Goal: Information Seeking & Learning: Learn about a topic

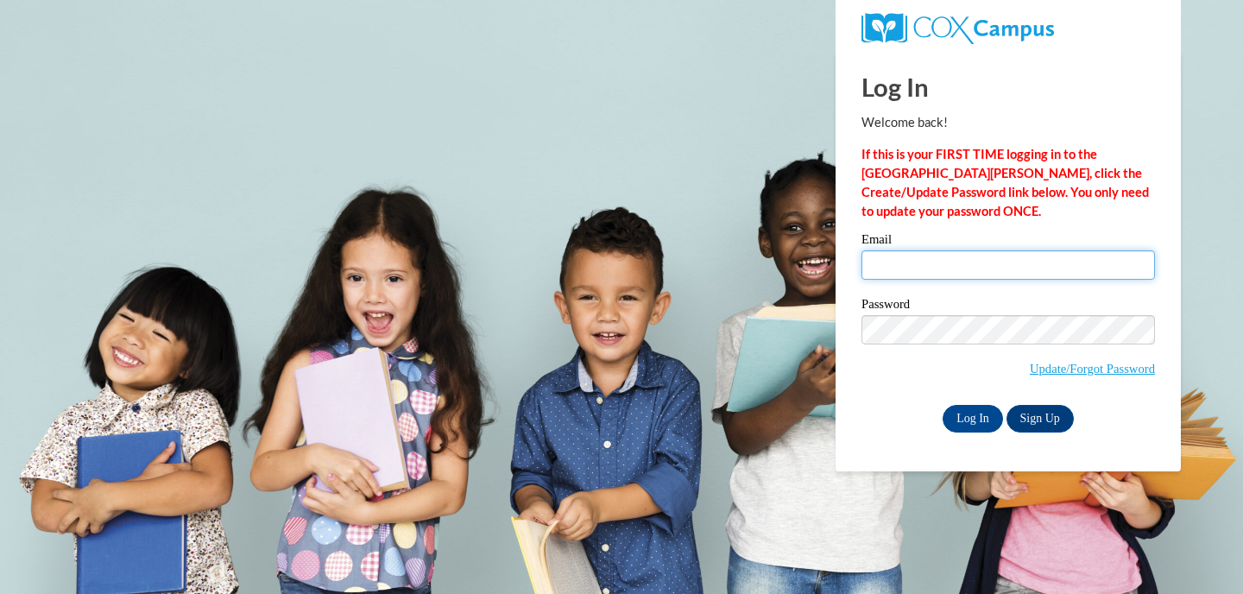
click at [1006, 262] on input "Email" at bounding box center [1009, 264] width 294 height 29
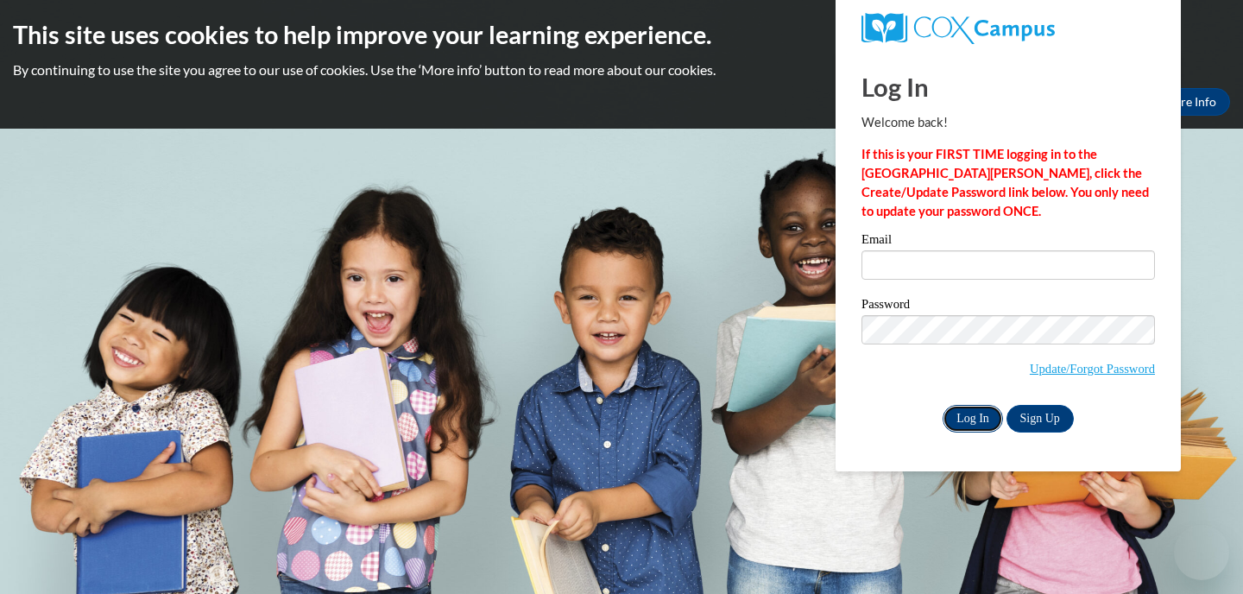
type input "kzachar@shorewood.k12.wi.us"
click at [977, 412] on input "Log In" at bounding box center [973, 419] width 60 height 28
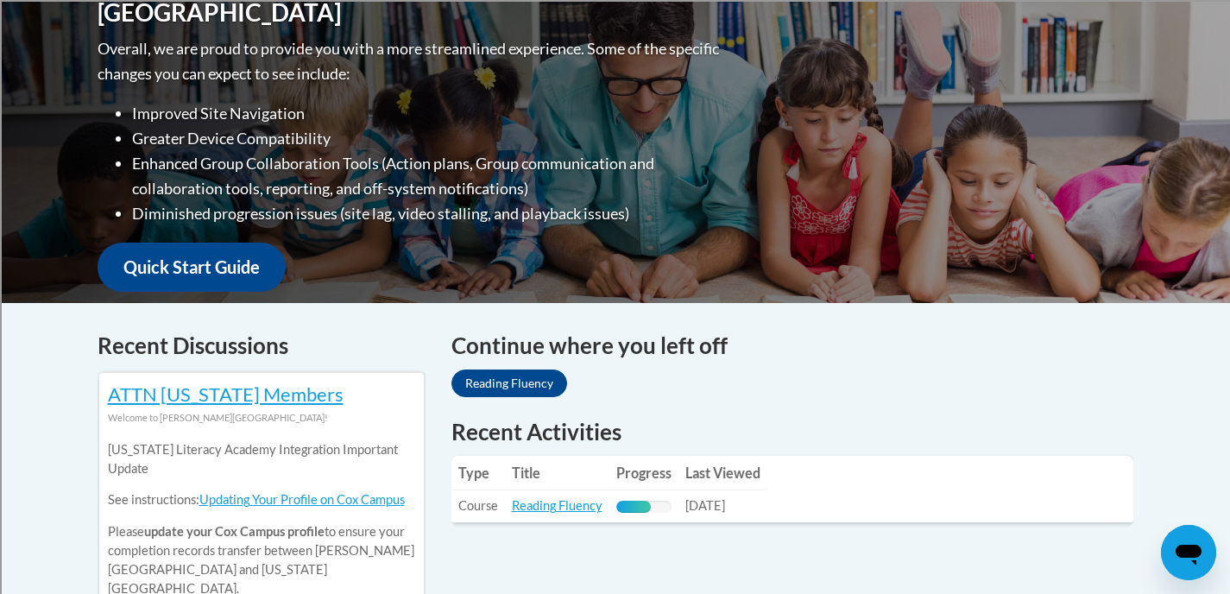
scroll to position [433, 0]
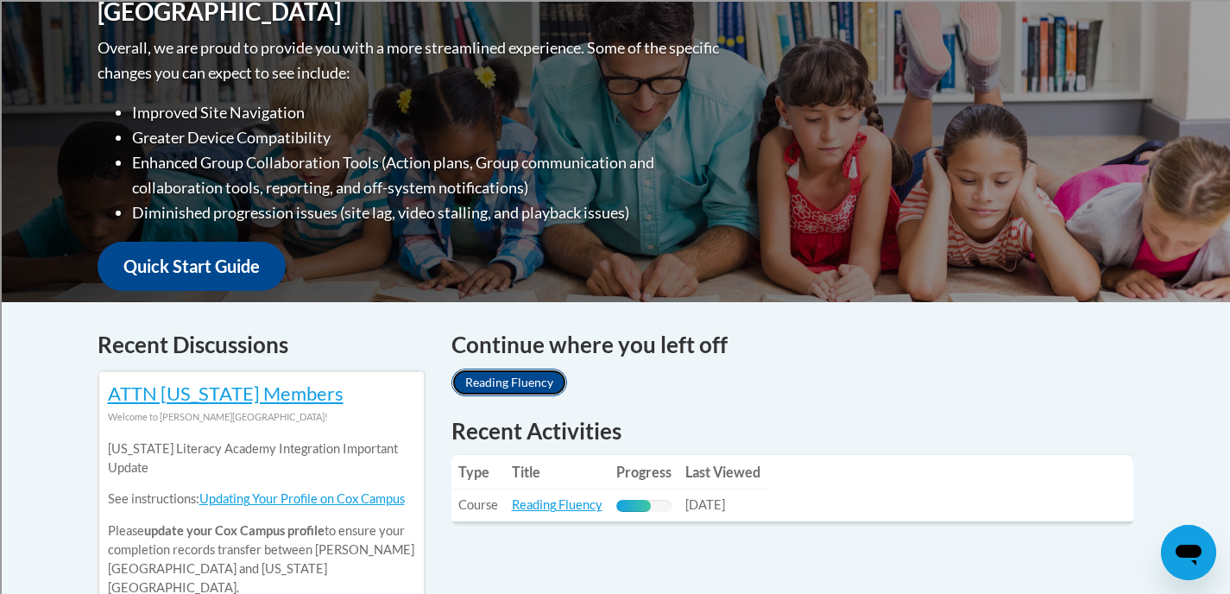
click at [513, 378] on link "Reading Fluency" at bounding box center [510, 383] width 116 height 28
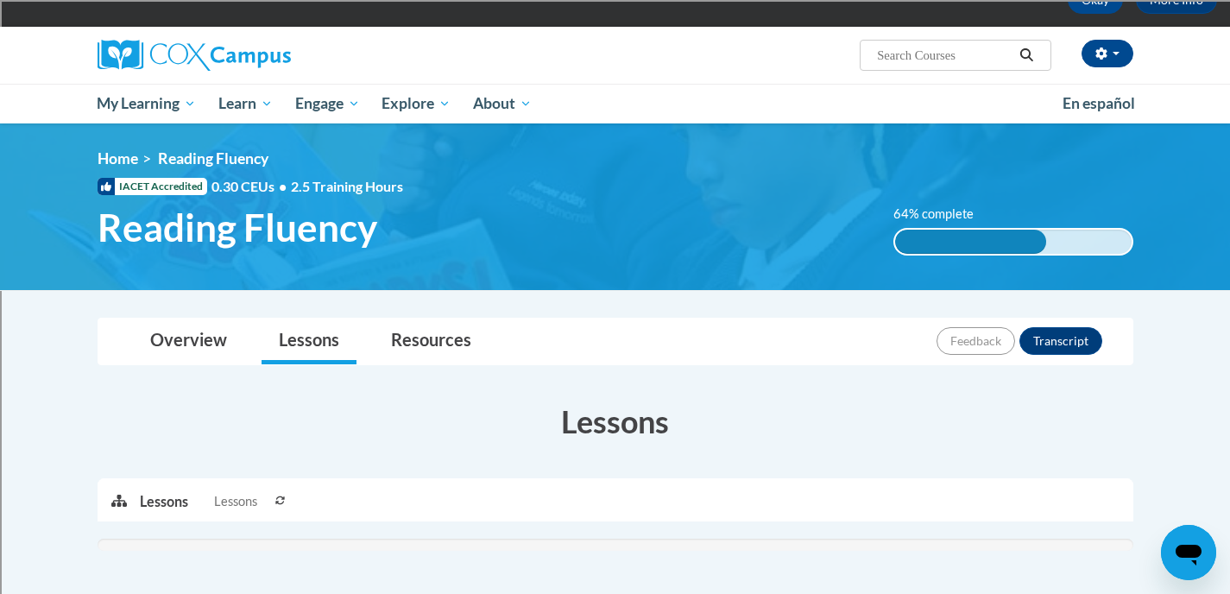
scroll to position [336, 0]
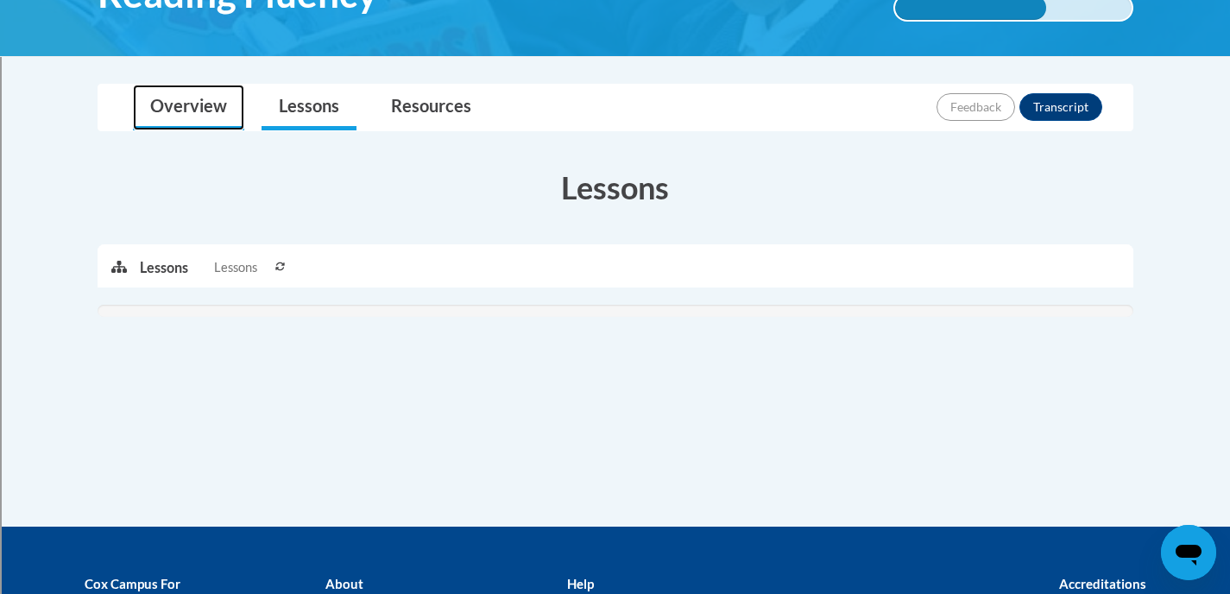
click at [187, 107] on link "Overview" at bounding box center [188, 108] width 111 height 46
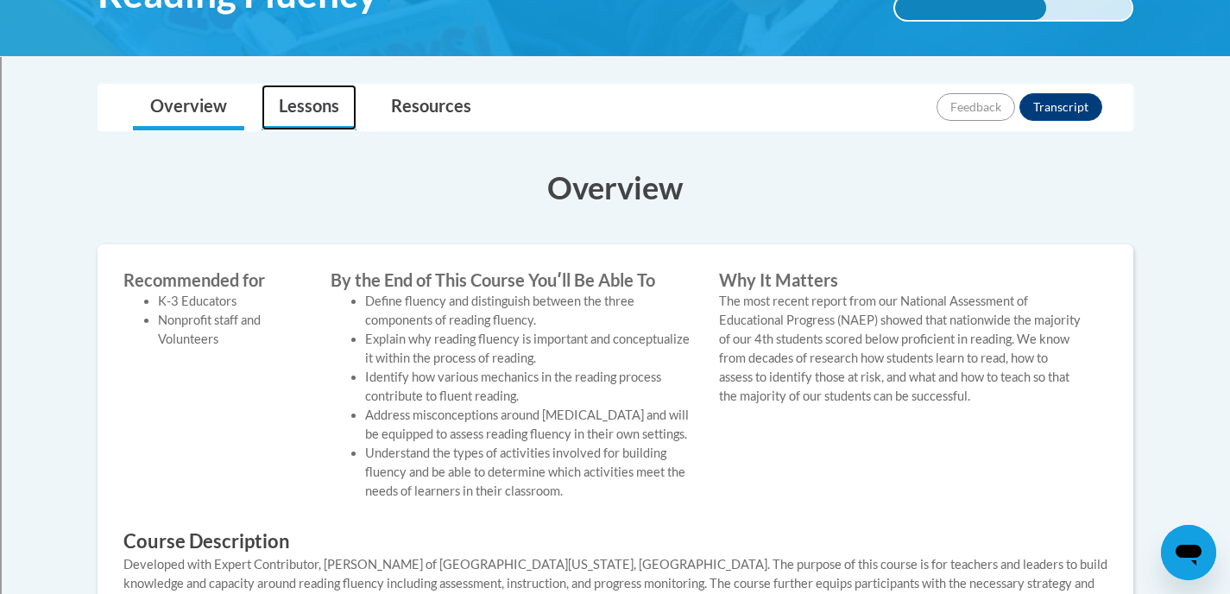
click at [278, 107] on link "Lessons" at bounding box center [309, 108] width 95 height 46
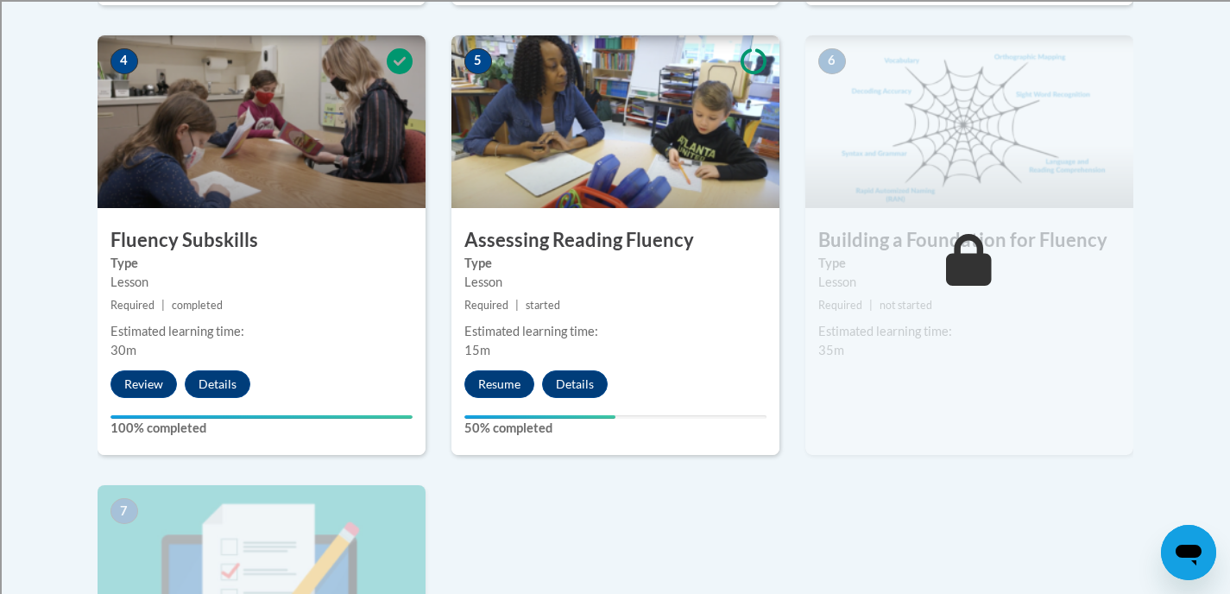
scroll to position [988, 0]
